Goal: Information Seeking & Learning: Learn about a topic

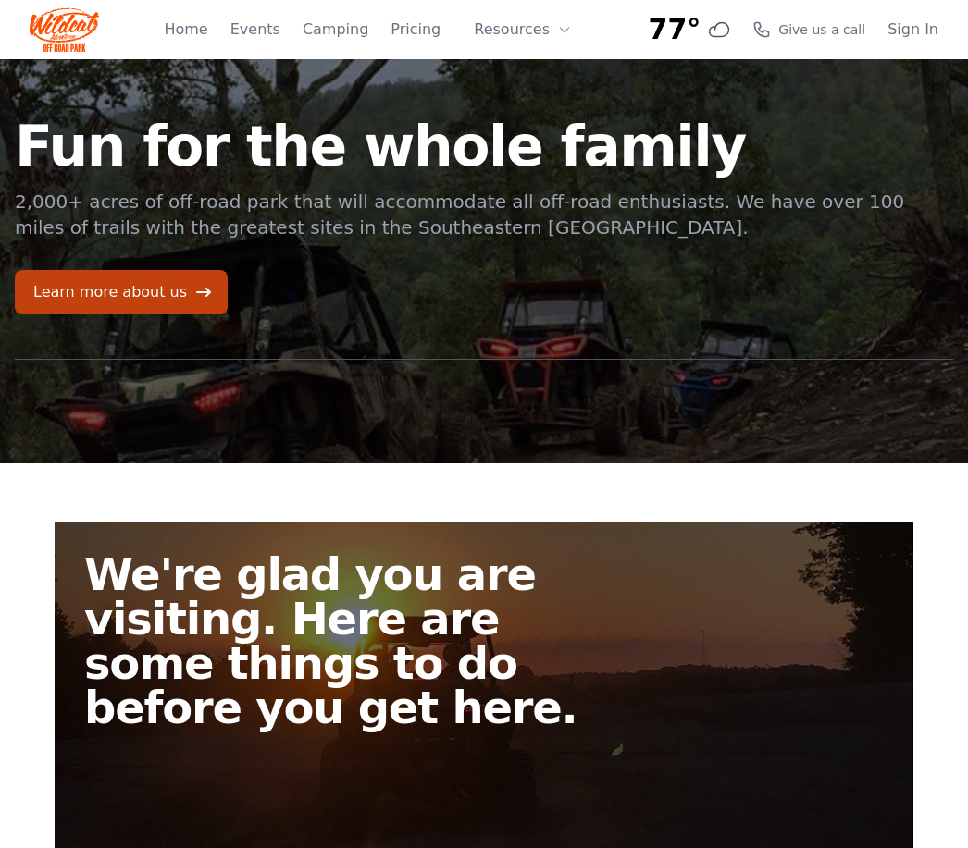
click at [204, 33] on link "Home" at bounding box center [185, 30] width 43 height 22
click at [264, 33] on link "Events" at bounding box center [255, 30] width 50 height 22
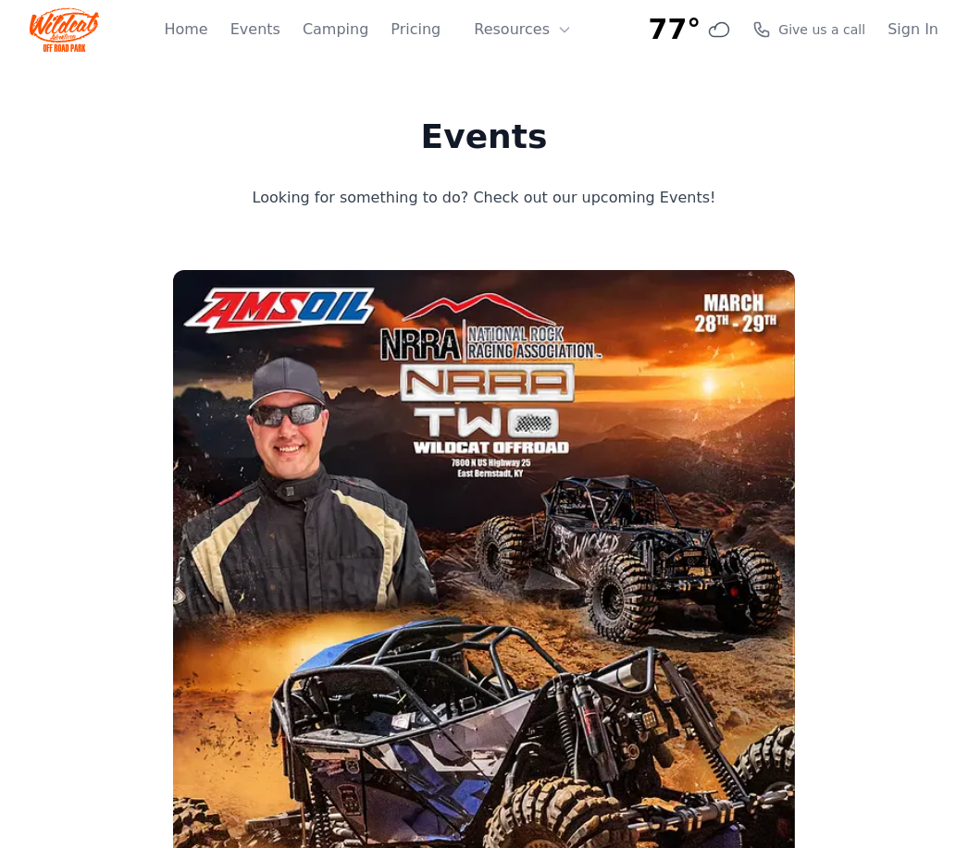
click at [494, 30] on button "Resources" at bounding box center [523, 29] width 120 height 37
click at [539, 89] on link "About" at bounding box center [552, 75] width 178 height 33
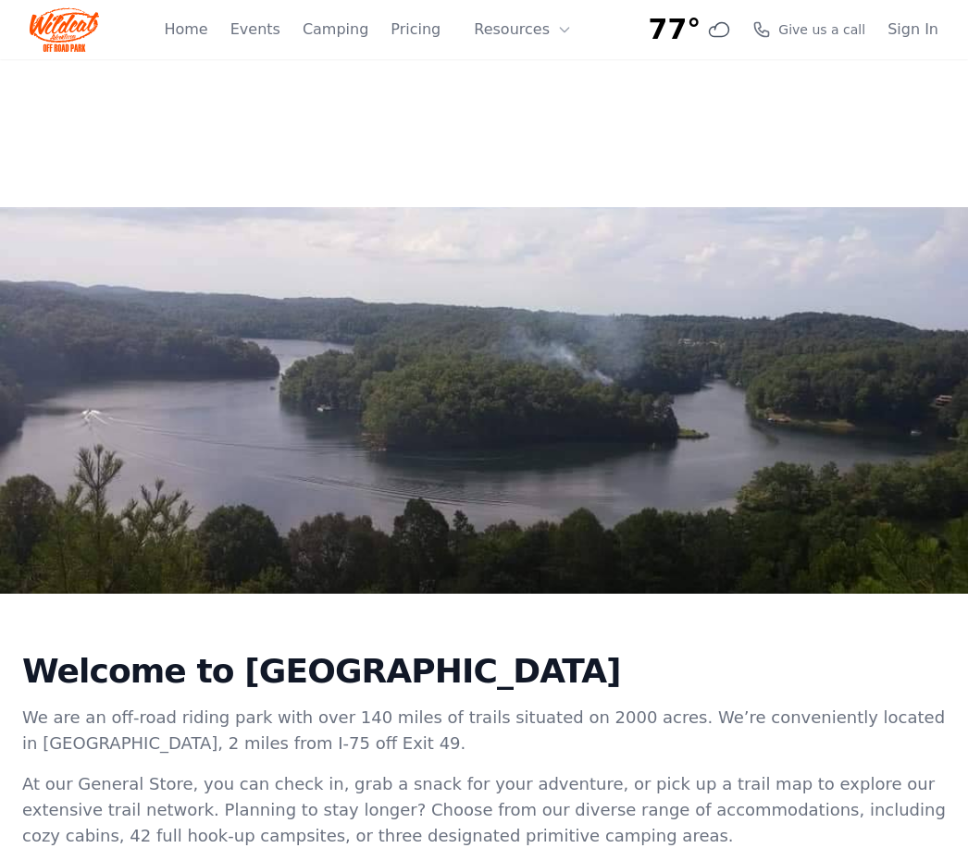
click at [518, 22] on button "Resources" at bounding box center [523, 29] width 120 height 37
click at [519, 105] on link "FAQ" at bounding box center [552, 109] width 178 height 33
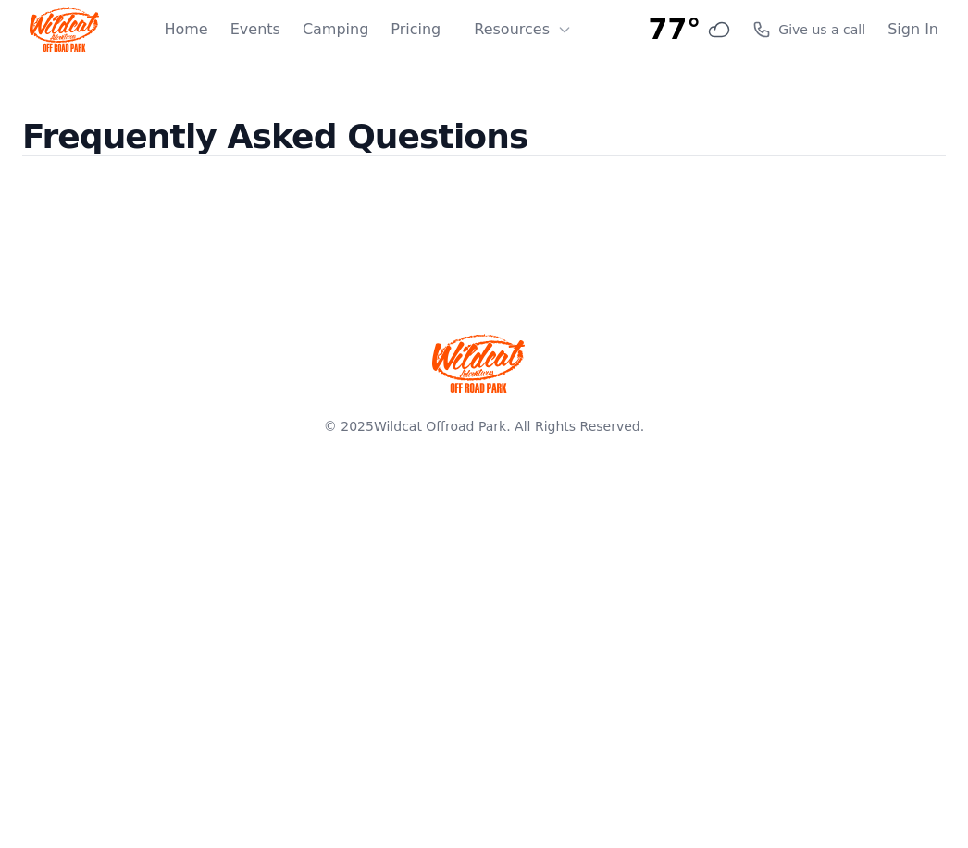
click at [426, 53] on div "Home Events Camping Pricing Resources About FAQ" at bounding box center [373, 29] width 419 height 59
click at [425, 30] on link "Pricing" at bounding box center [415, 30] width 50 height 22
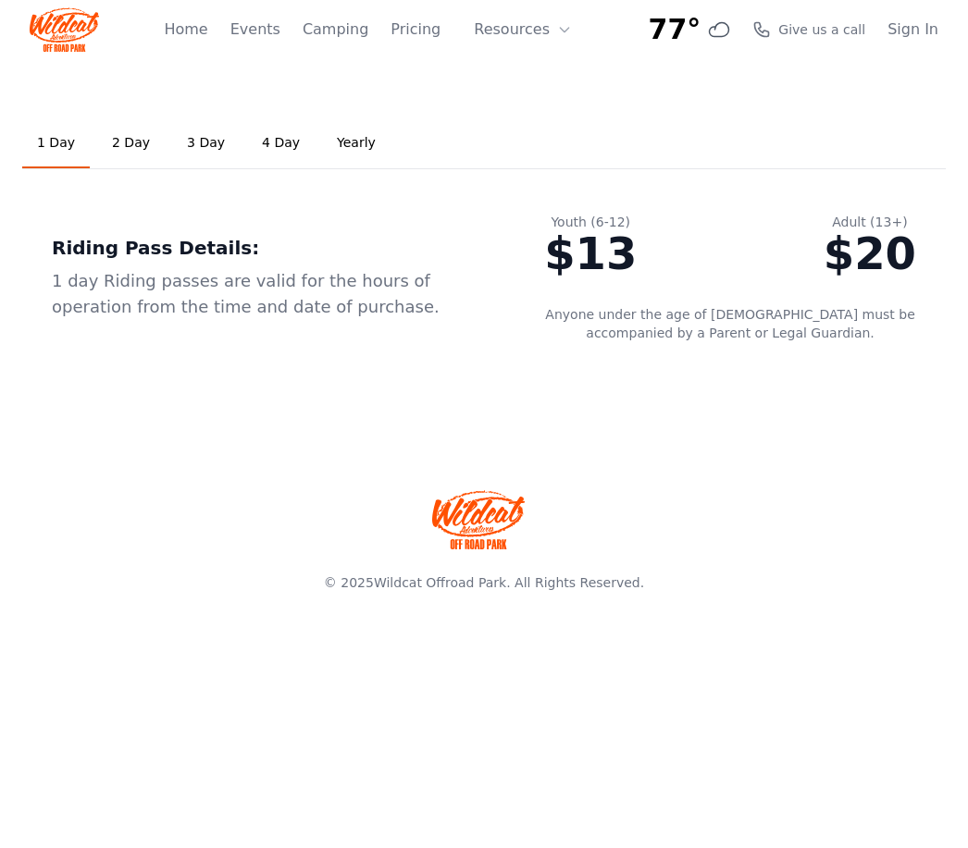
click at [122, 133] on link "2 Day" at bounding box center [131, 143] width 68 height 50
